Goal: Task Accomplishment & Management: Use online tool/utility

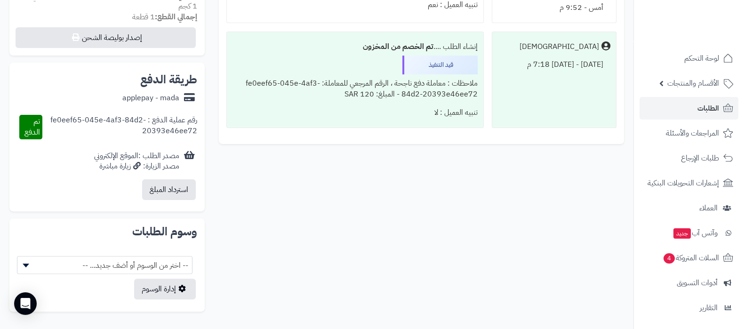
scroll to position [101, 0]
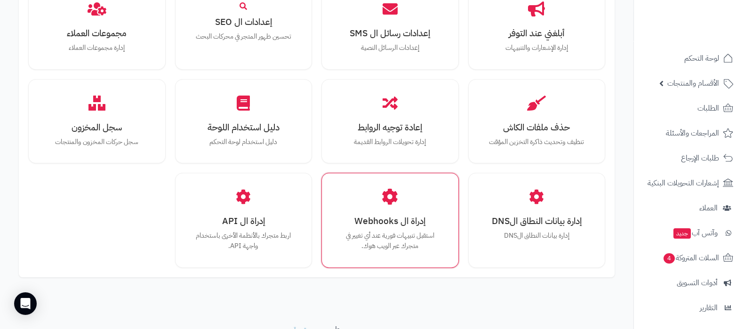
scroll to position [811, 0]
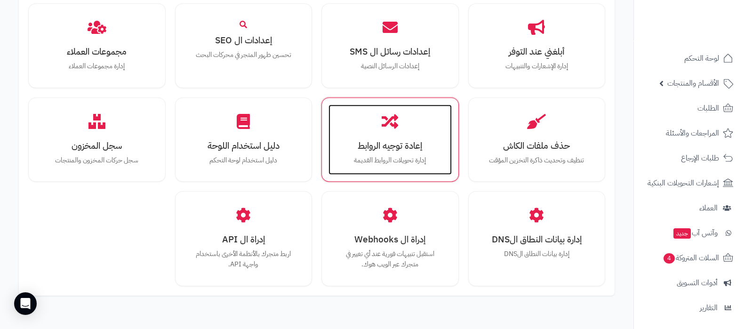
click at [379, 132] on div "إعادة توجيه الروابط إدارة تحويلات الروابط القديمة" at bounding box center [389, 139] width 123 height 71
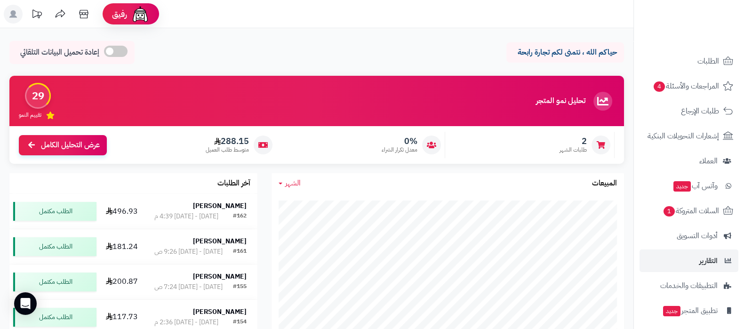
scroll to position [101, 0]
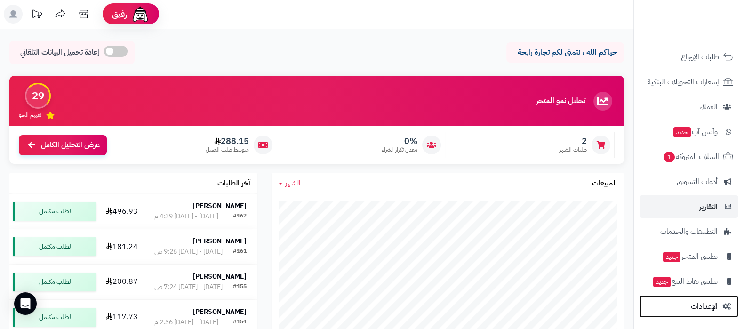
click at [691, 302] on span "الإعدادات" at bounding box center [703, 306] width 27 height 13
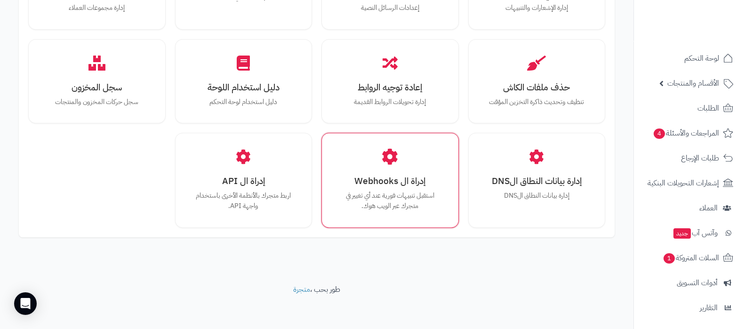
scroll to position [870, 0]
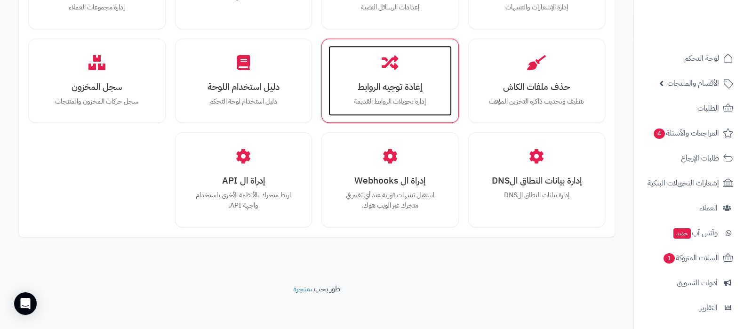
click at [396, 94] on div "إعادة توجيه الروابط إدارة تحويلات الروابط القديمة" at bounding box center [389, 81] width 123 height 71
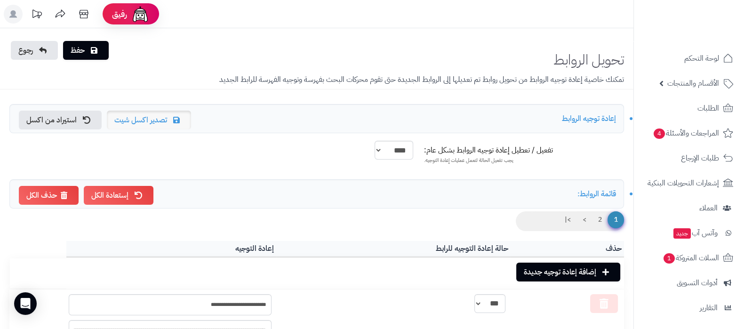
click at [160, 118] on link "تصدير اكسل شيت" at bounding box center [149, 120] width 84 height 19
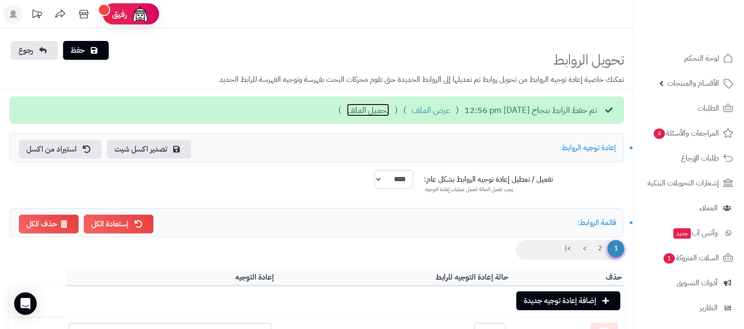
click at [347, 109] on link "تحميل الملف" at bounding box center [368, 110] width 42 height 12
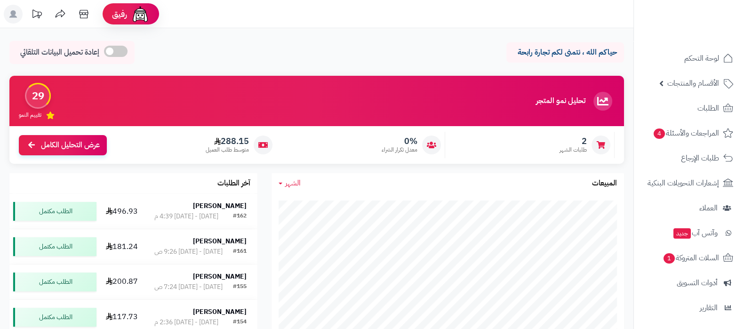
scroll to position [101, 0]
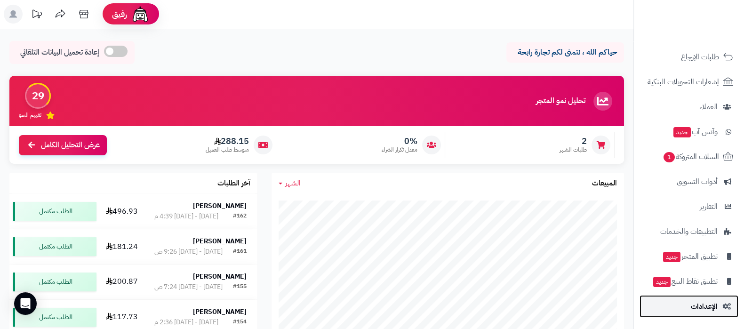
click at [710, 302] on span "الإعدادات" at bounding box center [703, 306] width 27 height 13
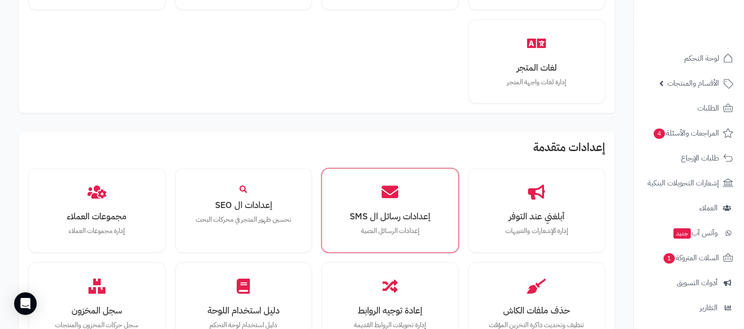
scroll to position [870, 0]
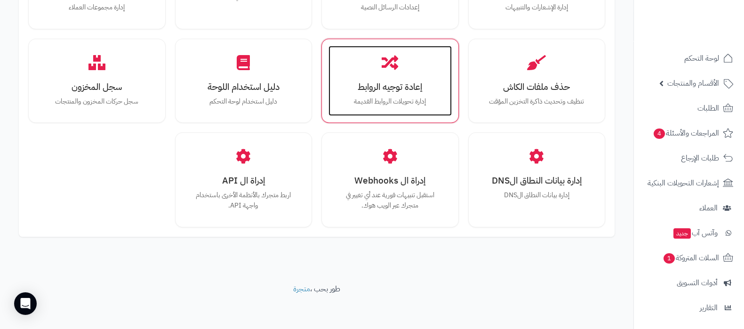
click at [376, 88] on h3 "إعادة توجيه الروابط" at bounding box center [390, 87] width 104 height 10
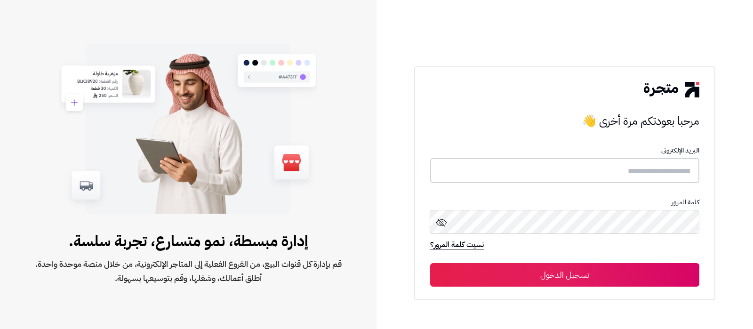
type input "**********"
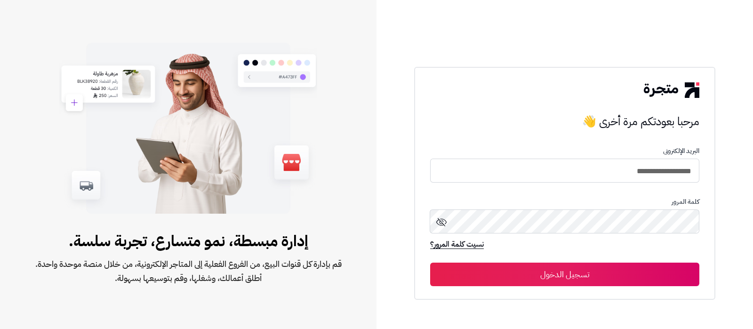
click at [614, 274] on button "تسجيل الدخول" at bounding box center [564, 274] width 269 height 24
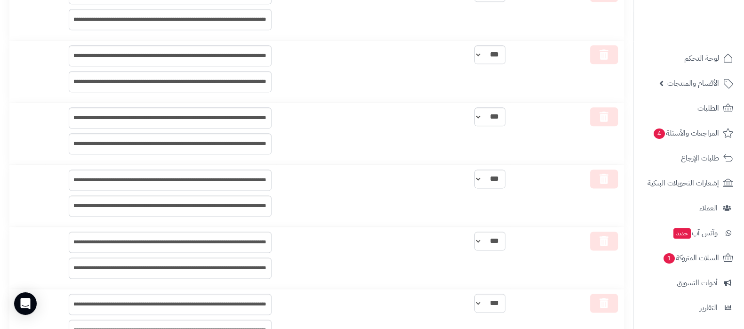
scroll to position [6258, 0]
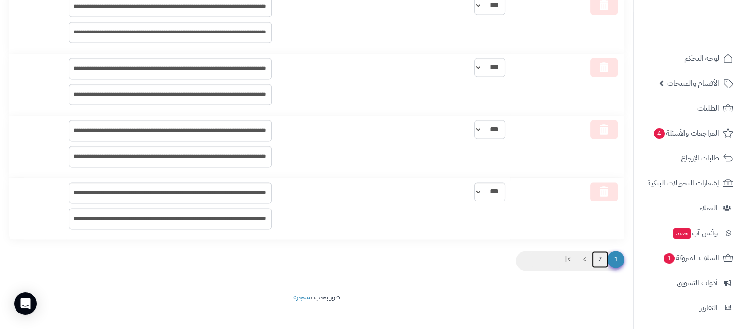
click at [601, 251] on link "2" at bounding box center [600, 259] width 16 height 17
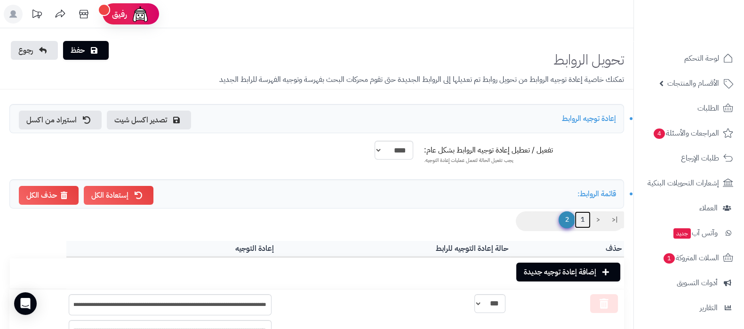
click at [580, 220] on link "1" at bounding box center [582, 219] width 16 height 17
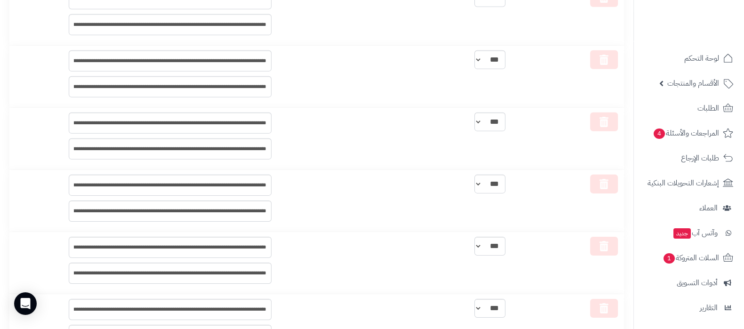
scroll to position [4023, 0]
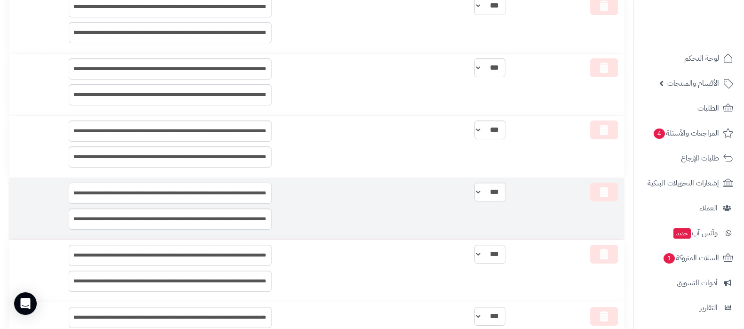
click at [252, 189] on input "**********" at bounding box center [170, 192] width 203 height 21
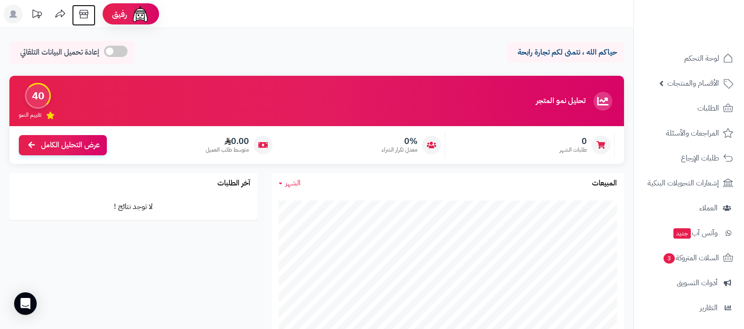
click at [80, 17] on icon at bounding box center [83, 14] width 9 height 8
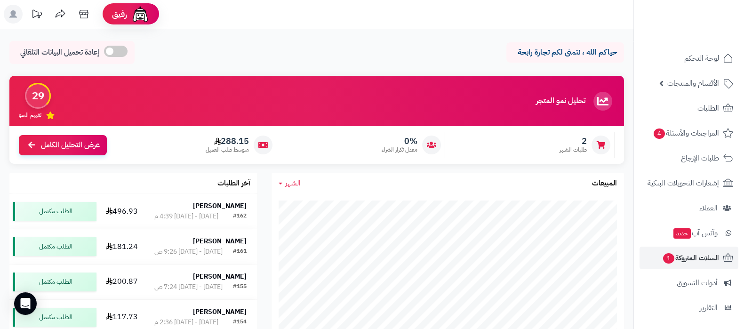
scroll to position [101, 0]
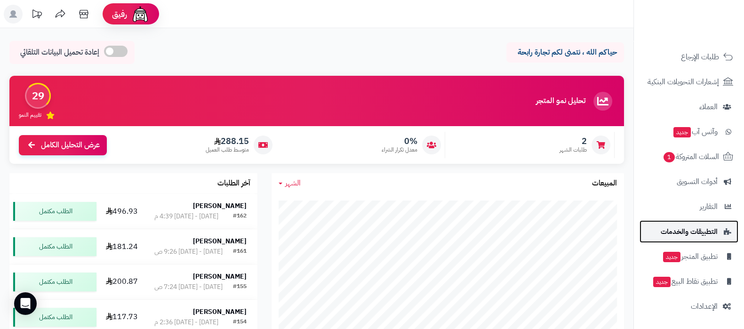
click at [682, 234] on span "التطبيقات والخدمات" at bounding box center [688, 231] width 57 height 13
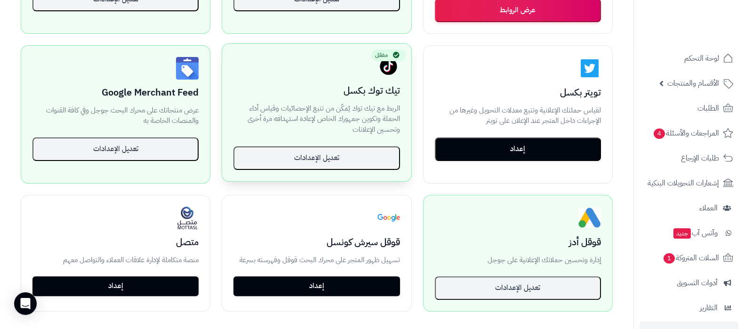
scroll to position [235, 0]
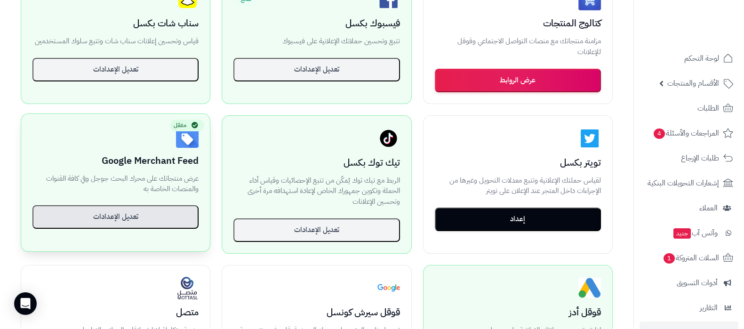
click at [134, 211] on button "تعديل الإعدادات" at bounding box center [115, 217] width 166 height 24
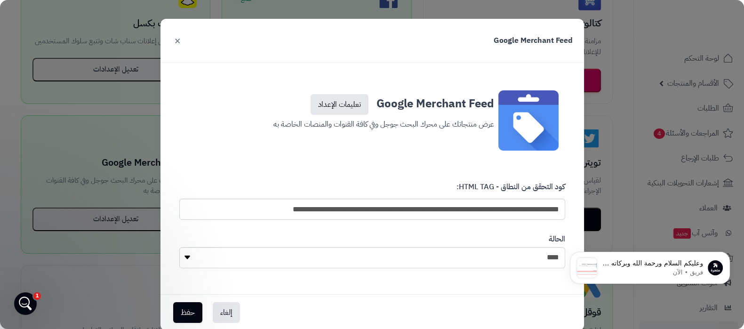
scroll to position [0, 0]
click at [183, 39] on button "×" at bounding box center [177, 40] width 11 height 21
